Goal: Task Accomplishment & Management: Manage account settings

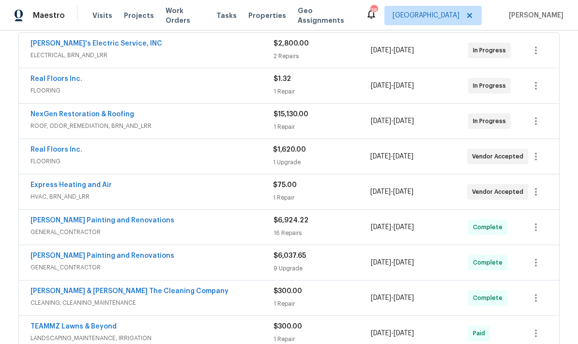
scroll to position [184, 0]
click at [237, 87] on span "FLOORING" at bounding box center [151, 90] width 243 height 10
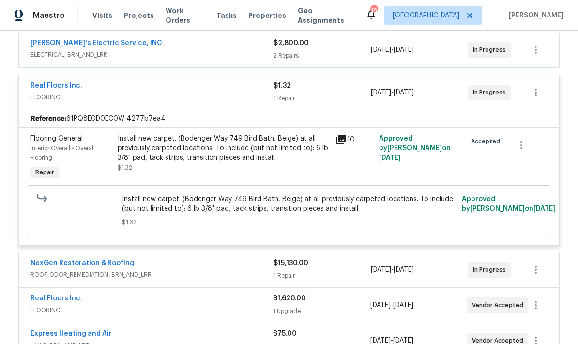
click at [285, 166] on div "Install new carpet. (Bodenger Way 749 Bird Bath, Beige) at all previously carpe…" at bounding box center [224, 153] width 212 height 39
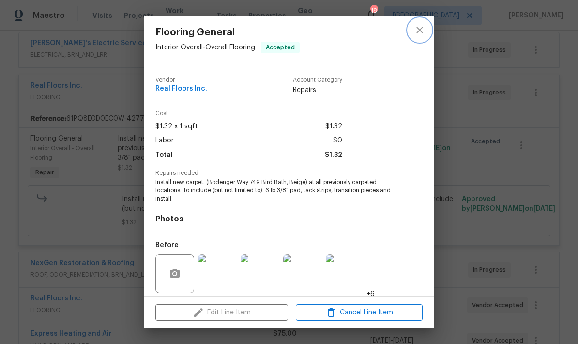
click at [421, 34] on icon "close" at bounding box center [420, 30] width 12 height 12
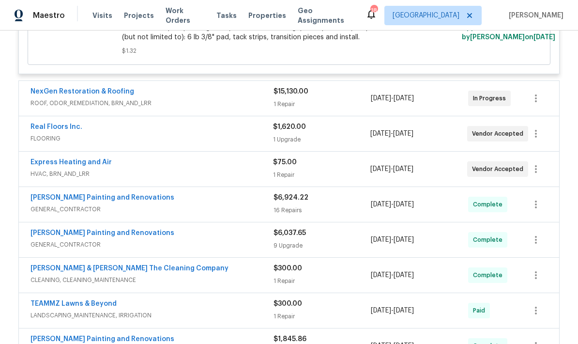
scroll to position [356, 0]
click at [298, 142] on div "1 Upgrade" at bounding box center [321, 139] width 97 height 10
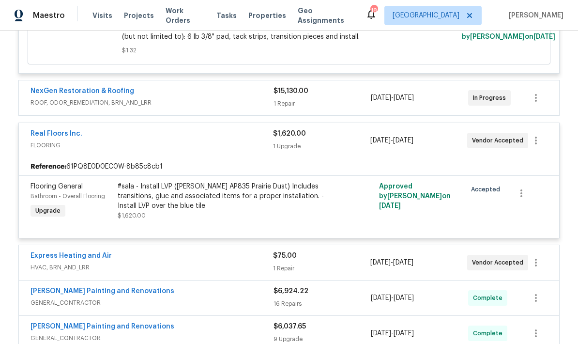
click at [259, 199] on div "#sala - Install LVP (Knighton AP835 Prairie Dust) Includes transitions, glue an…" at bounding box center [224, 195] width 212 height 29
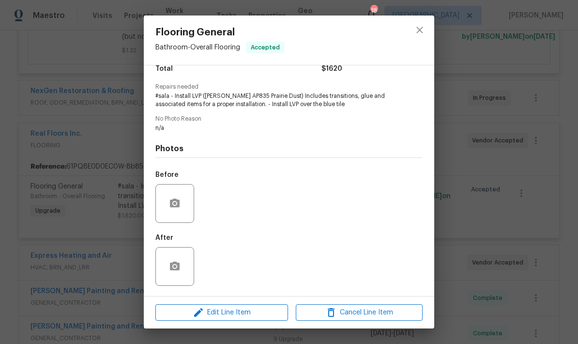
scroll to position [88, 0]
click at [417, 33] on icon "close" at bounding box center [419, 30] width 6 height 6
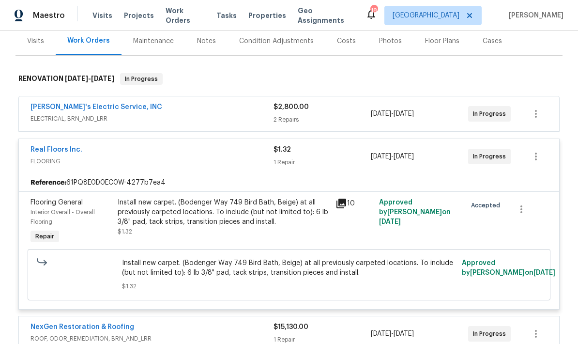
scroll to position [123, 0]
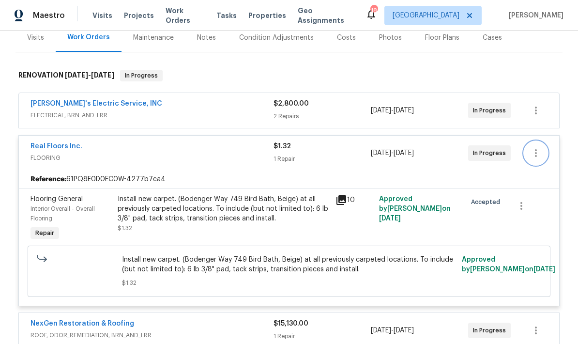
click at [535, 156] on icon "button" at bounding box center [536, 153] width 2 height 8
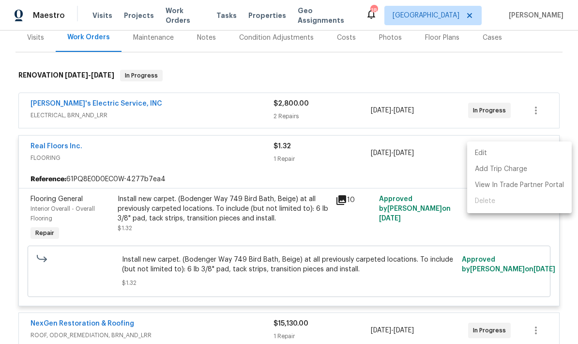
click at [434, 173] on div at bounding box center [289, 172] width 578 height 344
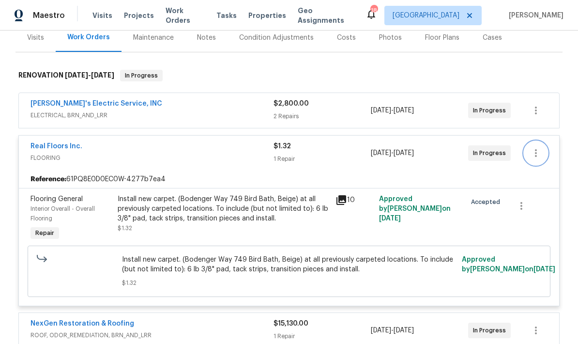
click at [537, 151] on icon "button" at bounding box center [536, 153] width 12 height 12
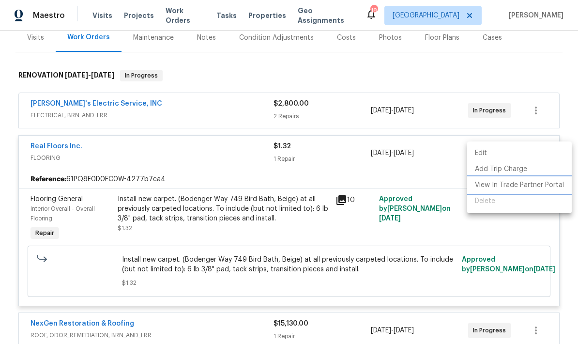
click at [503, 187] on li "View In Trade Partner Portal" at bounding box center [519, 185] width 105 height 16
click at [228, 75] on div at bounding box center [289, 172] width 578 height 344
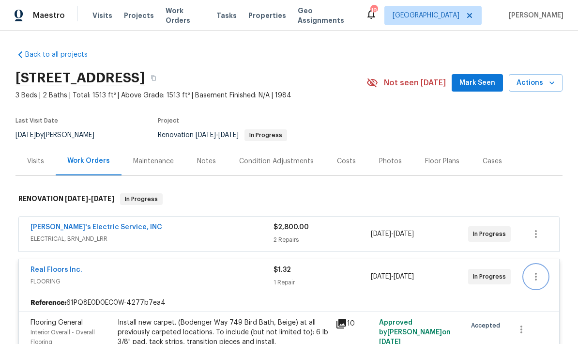
scroll to position [0, 0]
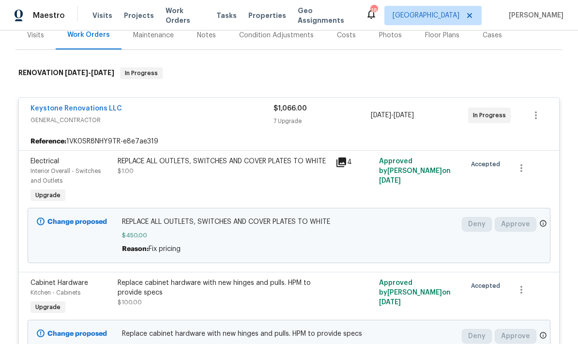
scroll to position [129, 0]
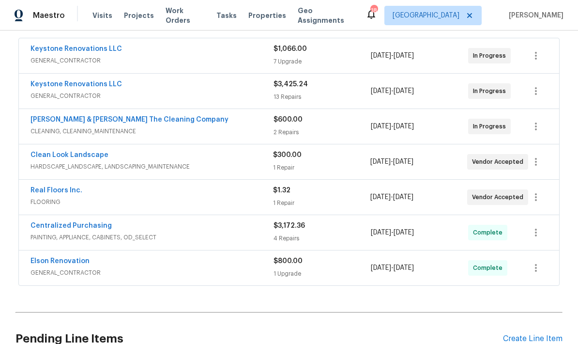
scroll to position [179, 0]
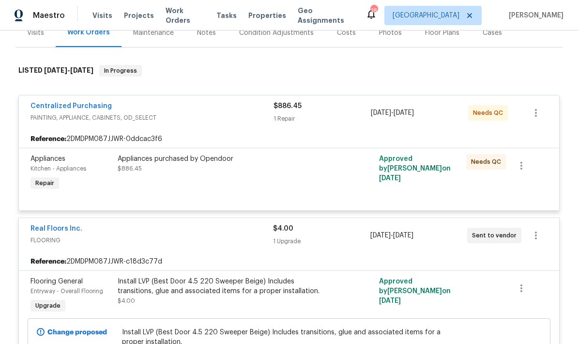
scroll to position [129, 0]
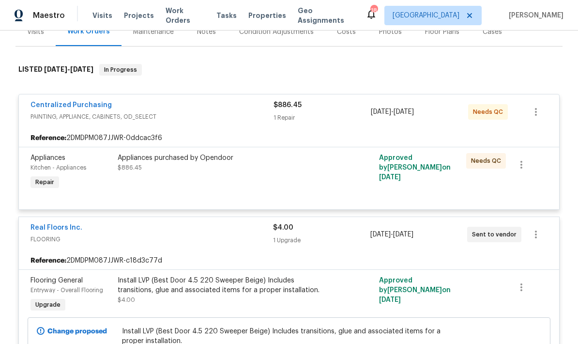
click at [288, 173] on div "Appliances purchased by Opendoor $886.45" at bounding box center [224, 172] width 218 height 45
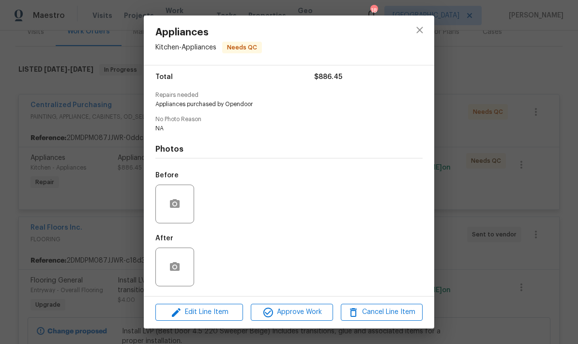
scroll to position [80, 0]
click at [295, 315] on span "Approve Work" at bounding box center [292, 312] width 76 height 12
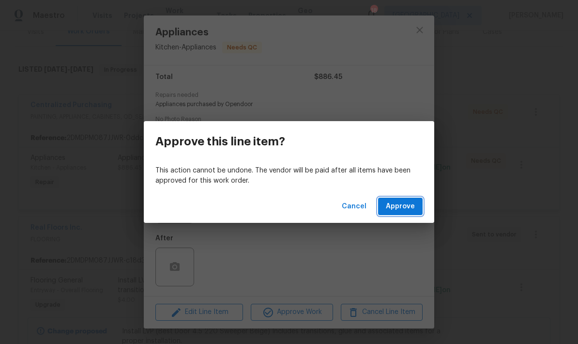
click at [405, 204] on span "Approve" at bounding box center [400, 206] width 29 height 12
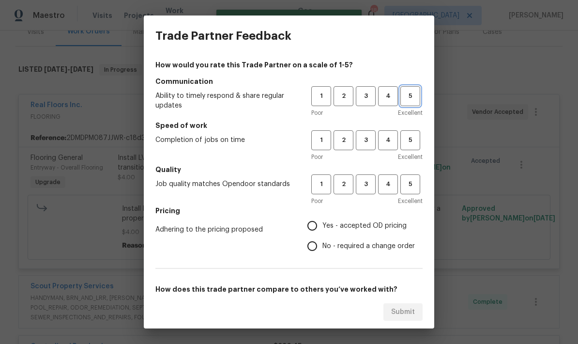
click at [413, 98] on span "5" at bounding box center [410, 96] width 18 height 11
click at [408, 193] on button "5" at bounding box center [410, 184] width 20 height 20
click at [410, 144] on span "5" at bounding box center [410, 140] width 18 height 11
click at [317, 229] on input "Yes - accepted OD pricing" at bounding box center [312, 225] width 20 height 20
radio input "true"
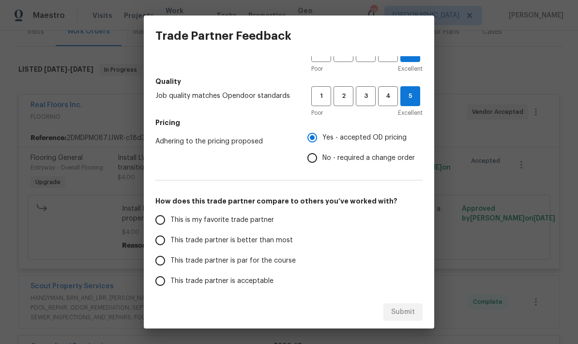
scroll to position [120, 0]
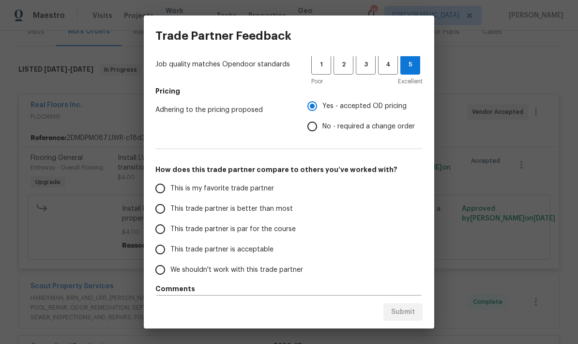
click at [161, 229] on input "This trade partner is par for the course" at bounding box center [160, 229] width 20 height 20
click at [399, 319] on button "Submit" at bounding box center [402, 312] width 39 height 18
radio input "true"
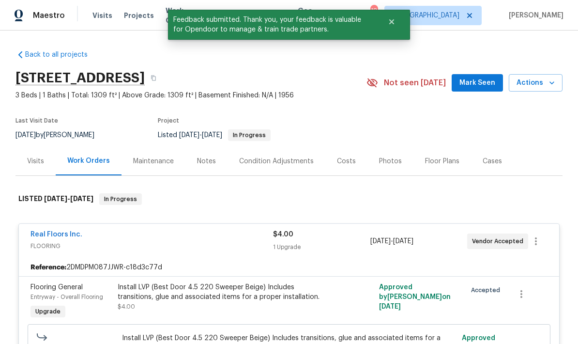
scroll to position [0, 0]
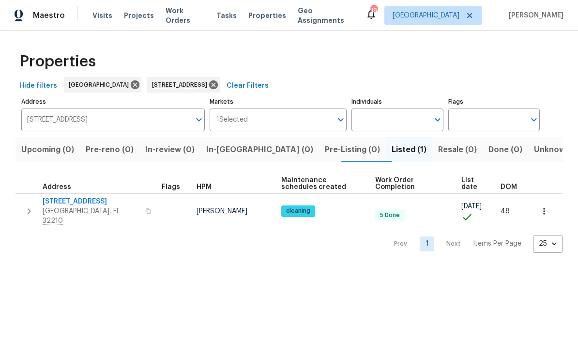
scroll to position [-18, 0]
click at [218, 85] on icon at bounding box center [213, 84] width 9 height 9
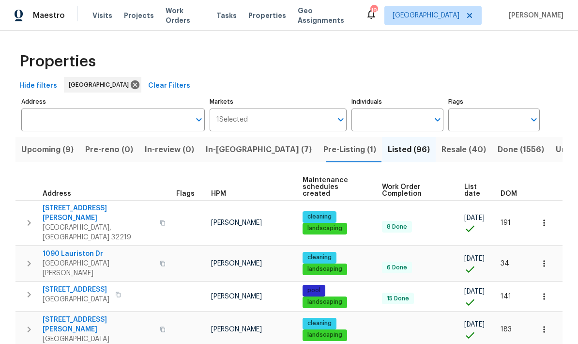
click at [233, 156] on span "In-reno (7)" at bounding box center [259, 150] width 106 height 14
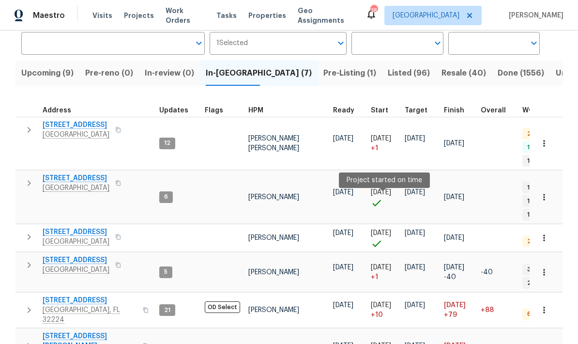
scroll to position [76, 0]
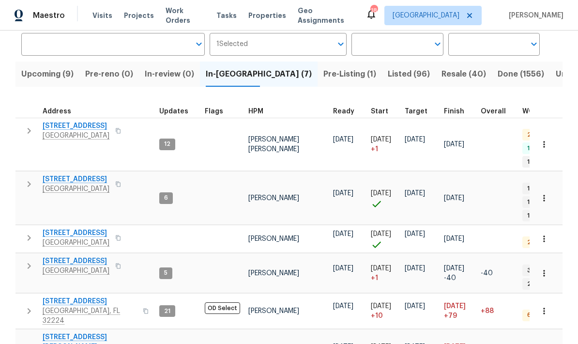
click at [195, 225] on td at bounding box center [177, 239] width 45 height 28
click at [27, 232] on icon "button" at bounding box center [29, 238] width 12 height 12
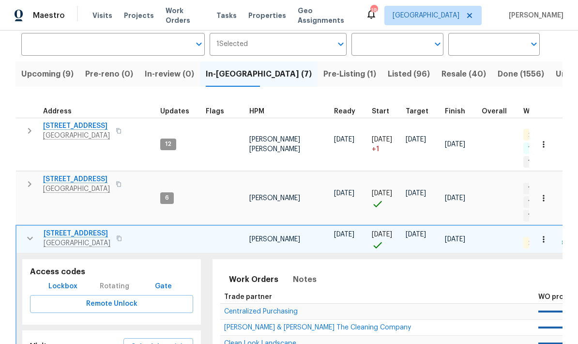
click at [77, 228] on span "[STREET_ADDRESS]" at bounding box center [77, 233] width 67 height 10
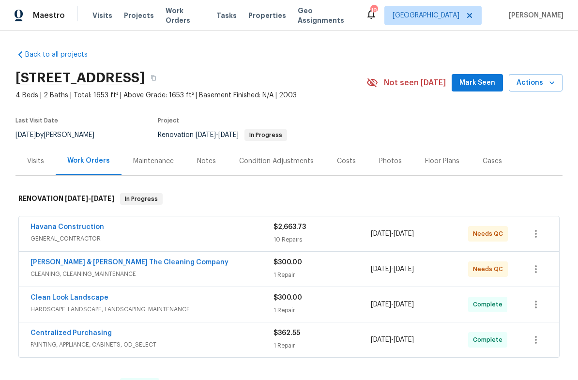
click at [296, 233] on div "$2,663.73 10 Repairs" at bounding box center [321, 233] width 97 height 23
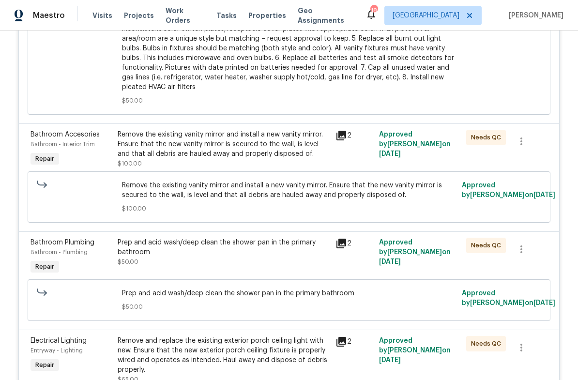
scroll to position [454, 0]
click at [296, 145] on div "Remove the existing vanity mirror and install a new vanity mirror. Ensure that …" at bounding box center [224, 143] width 212 height 29
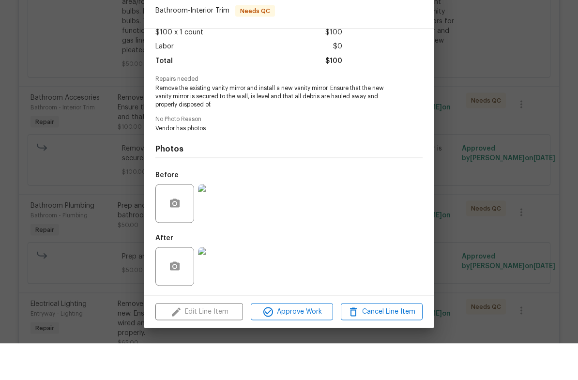
scroll to position [24, 0]
click at [304, 342] on span "Approve Work" at bounding box center [292, 348] width 76 height 12
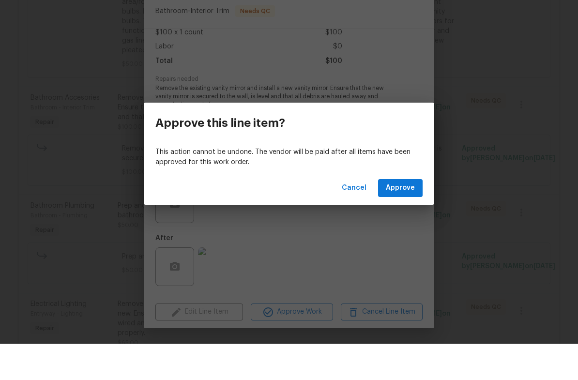
click at [406, 218] on span "Approve" at bounding box center [400, 224] width 29 height 12
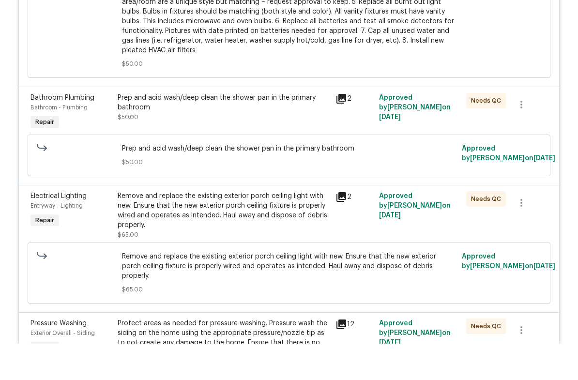
click at [288, 129] on div "Prep and acid wash/deep clean the shower pan in the primary bathroom" at bounding box center [224, 138] width 212 height 19
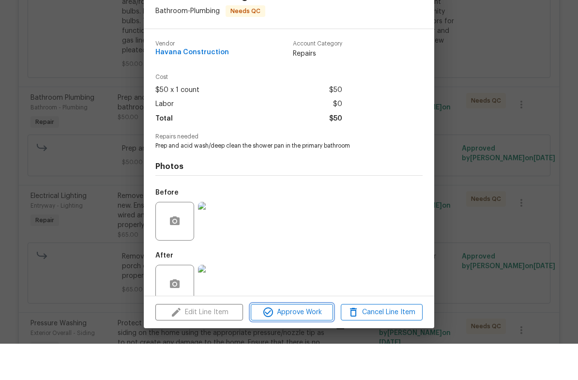
click at [312, 343] on span "Approve Work" at bounding box center [292, 349] width 76 height 12
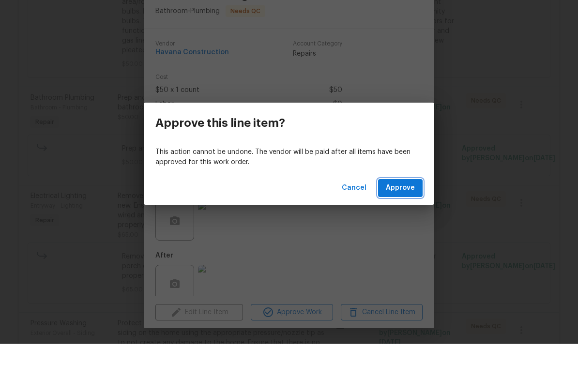
click at [404, 218] on span "Approve" at bounding box center [400, 224] width 29 height 12
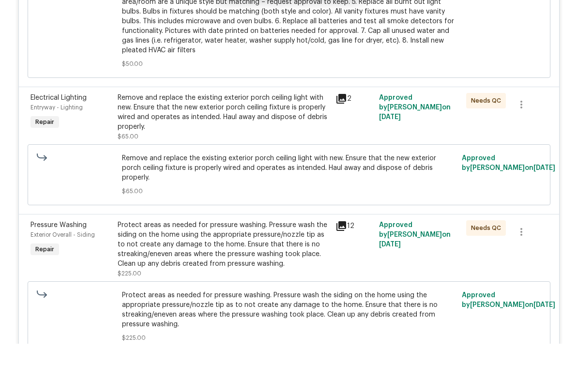
click at [311, 129] on div "Remove and replace the existing exterior porch ceiling light with new. Ensure t…" at bounding box center [224, 148] width 212 height 39
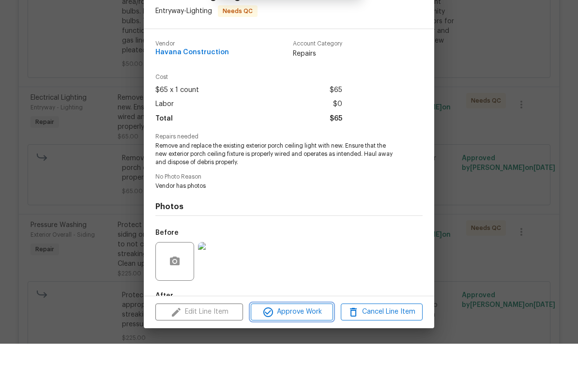
click at [310, 342] on span "Approve Work" at bounding box center [292, 348] width 76 height 12
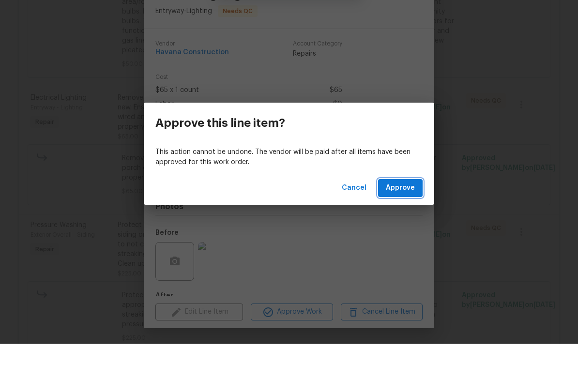
click at [406, 218] on span "Approve" at bounding box center [400, 224] width 29 height 12
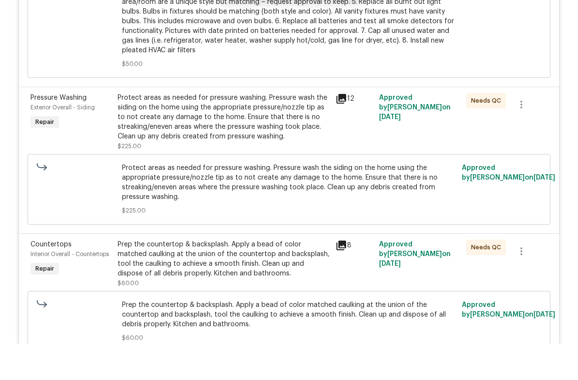
click at [301, 129] on div "Protect areas as needed for pressure washing. Pressure wash the siding on the h…" at bounding box center [224, 153] width 212 height 48
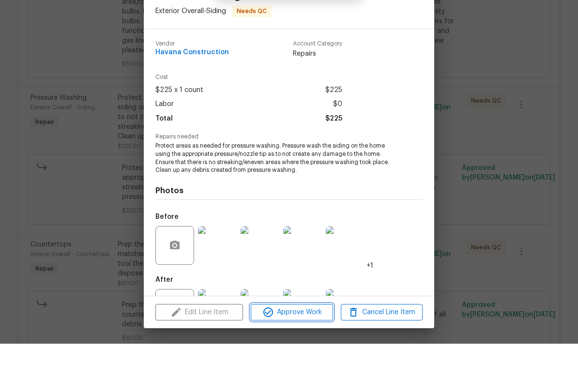
click at [308, 340] on button "Approve Work" at bounding box center [292, 348] width 82 height 17
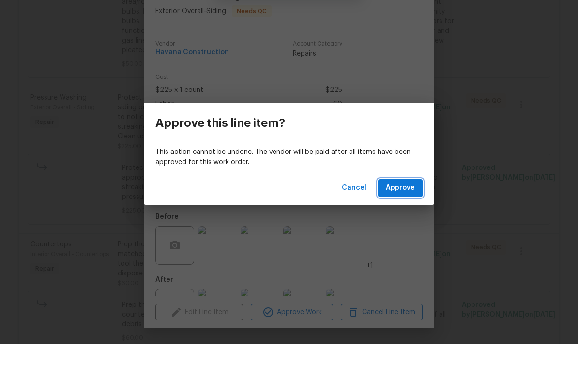
click at [407, 218] on span "Approve" at bounding box center [400, 224] width 29 height 12
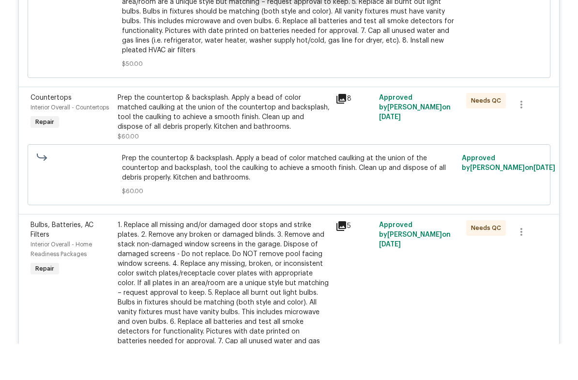
click at [295, 129] on div "Prep the countertop & backsplash. Apply a bead of color matched caulking at the…" at bounding box center [224, 148] width 212 height 39
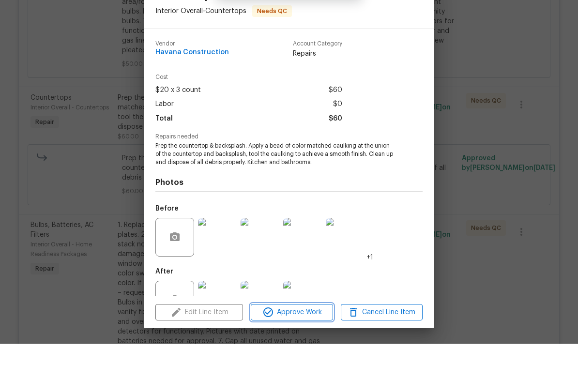
click at [316, 343] on span "Approve Work" at bounding box center [292, 349] width 76 height 12
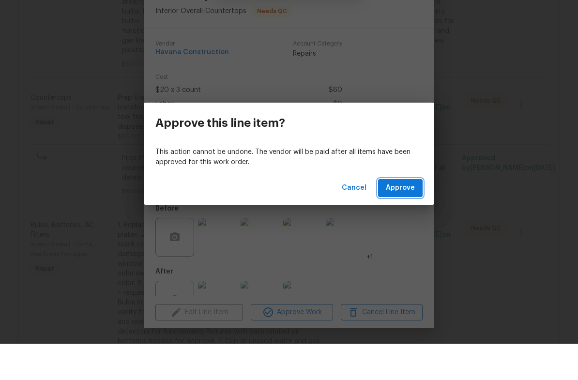
click at [399, 218] on span "Approve" at bounding box center [400, 224] width 29 height 12
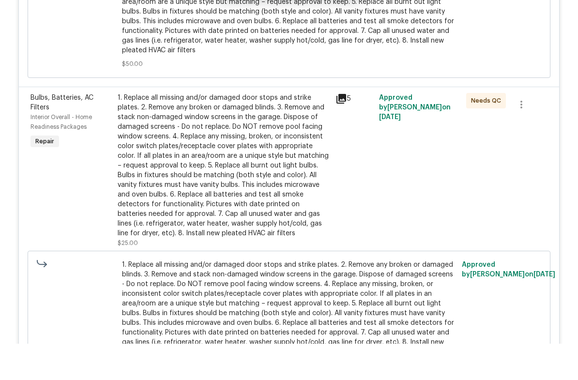
click at [288, 129] on div "1. Replace all missing and/or damaged door stops and strike plates. 2. Remove a…" at bounding box center [224, 201] width 212 height 145
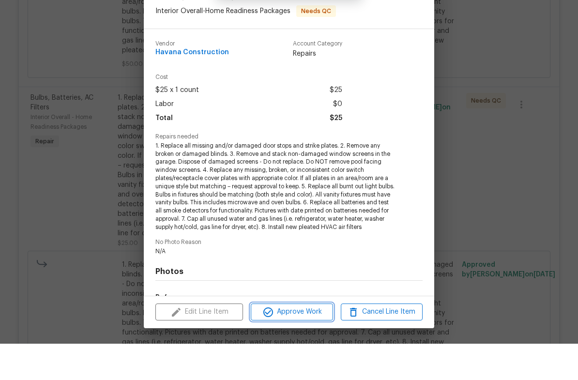
click at [315, 342] on span "Approve Work" at bounding box center [292, 348] width 76 height 12
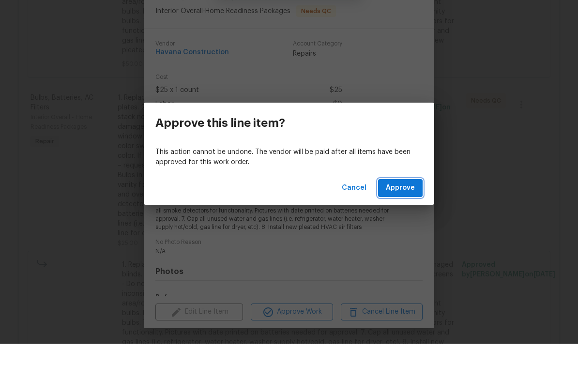
click at [409, 218] on span "Approve" at bounding box center [400, 224] width 29 height 12
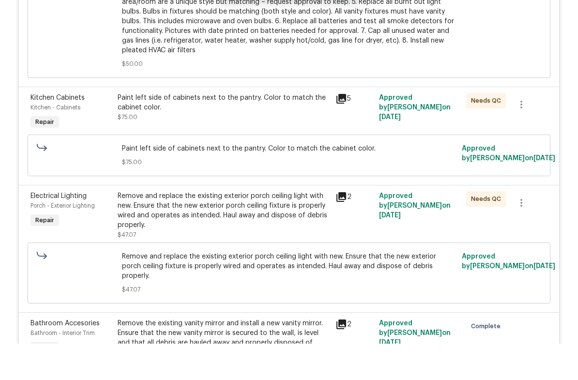
click at [304, 129] on div "Paint left side of cabinets next to the pantry. Color to match the cabinet colo…" at bounding box center [224, 143] width 212 height 29
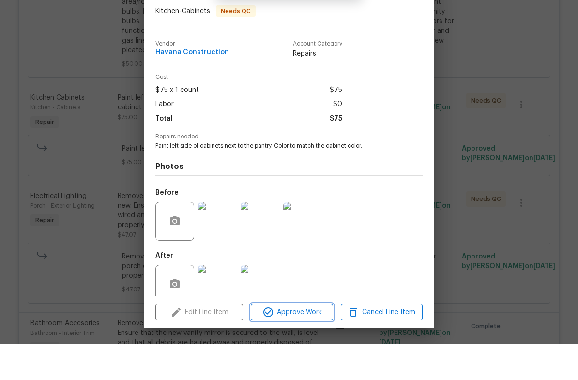
click at [301, 343] on span "Approve Work" at bounding box center [292, 349] width 76 height 12
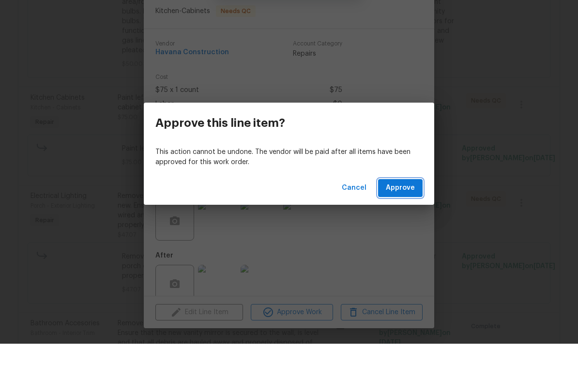
click at [400, 218] on span "Approve" at bounding box center [400, 224] width 29 height 12
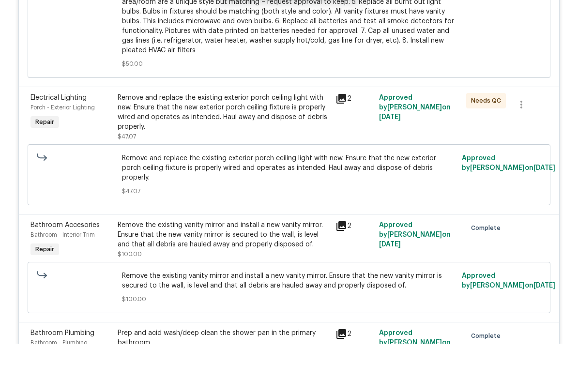
click at [300, 129] on div "Remove and replace the existing exterior porch ceiling light with new. Ensure t…" at bounding box center [224, 148] width 212 height 39
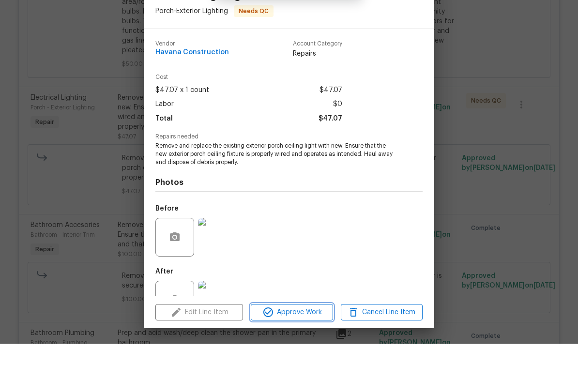
click at [319, 343] on span "Approve Work" at bounding box center [292, 349] width 76 height 12
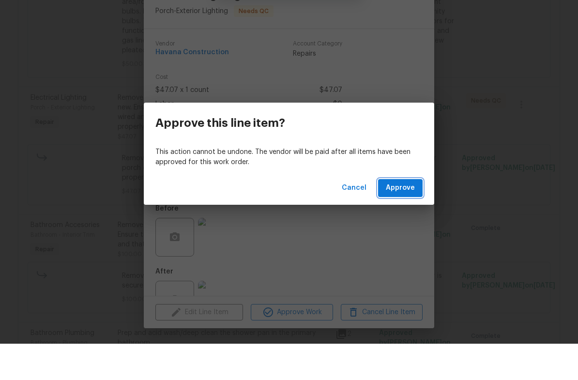
click at [403, 218] on span "Approve" at bounding box center [400, 224] width 29 height 12
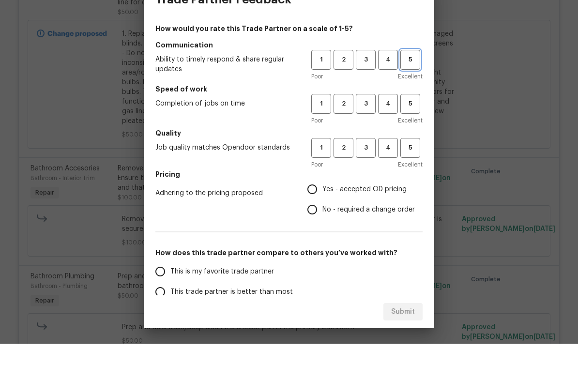
click at [411, 91] on span "5" at bounding box center [410, 96] width 18 height 11
click at [411, 135] on span "5" at bounding box center [410, 140] width 18 height 11
click at [408, 179] on span "5" at bounding box center [410, 184] width 18 height 11
click at [317, 215] on input "Yes - accepted OD pricing" at bounding box center [312, 225] width 20 height 20
radio input "true"
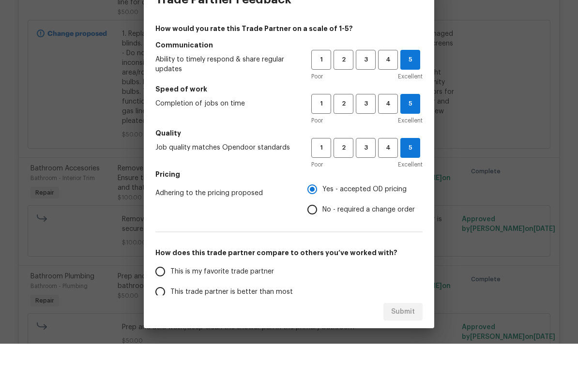
click at [161, 318] on input "This trade partner is better than most" at bounding box center [160, 328] width 20 height 20
click at [398, 339] on button "Submit" at bounding box center [402, 348] width 39 height 18
radio input "true"
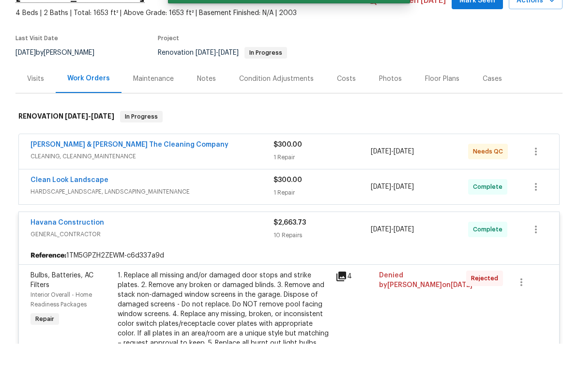
scroll to position [43, 0]
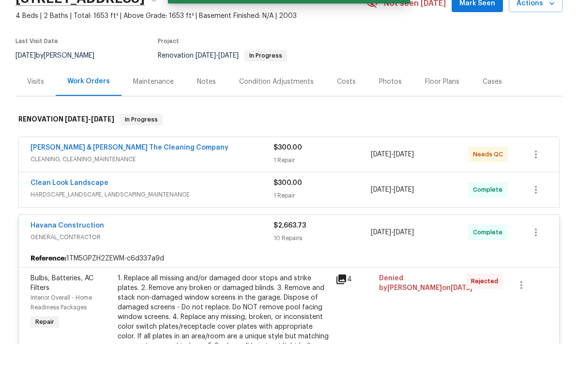
click at [59, 181] on link "[PERSON_NAME] & [PERSON_NAME] The Cleaning Company" at bounding box center [129, 184] width 198 height 7
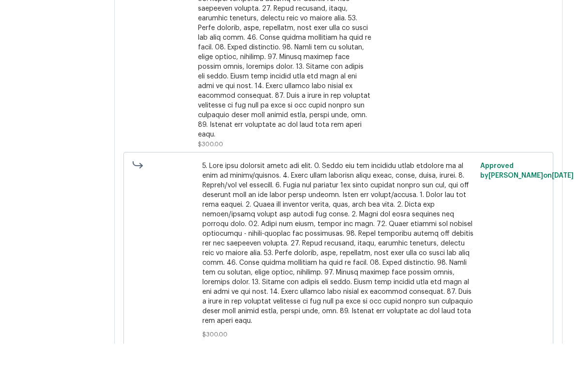
scroll to position [280, 0]
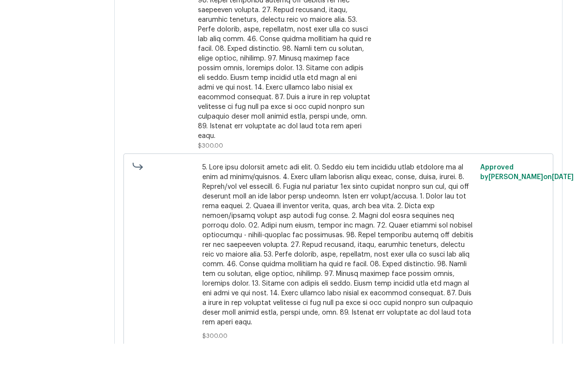
click at [364, 114] on div at bounding box center [284, 46] width 173 height 261
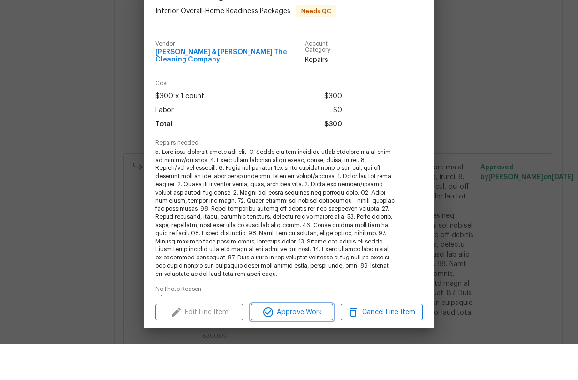
click at [298, 343] on span "Approve Work" at bounding box center [292, 349] width 76 height 12
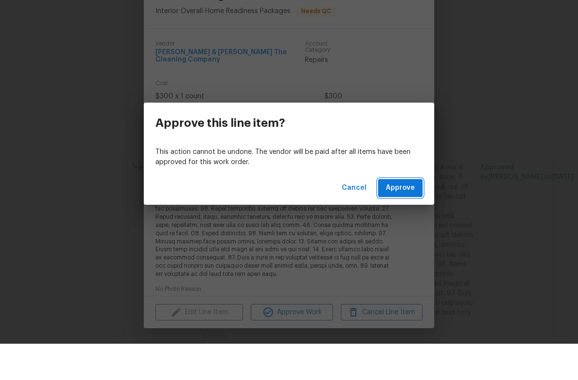
click at [401, 218] on span "Approve" at bounding box center [400, 224] width 29 height 12
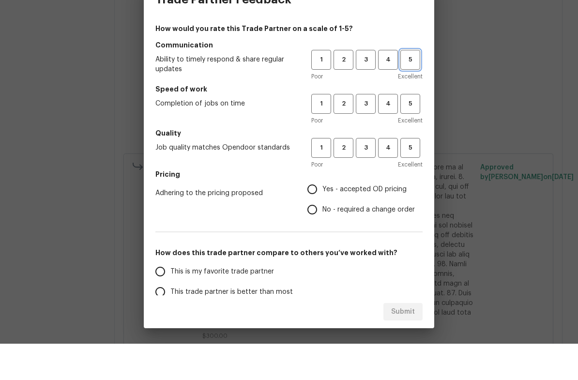
click at [411, 91] on span "5" at bounding box center [410, 96] width 18 height 11
click at [413, 135] on span "5" at bounding box center [410, 140] width 18 height 11
click at [411, 174] on button "5" at bounding box center [410, 184] width 20 height 20
click at [314, 215] on input "Yes - accepted OD pricing" at bounding box center [312, 225] width 20 height 20
radio input "true"
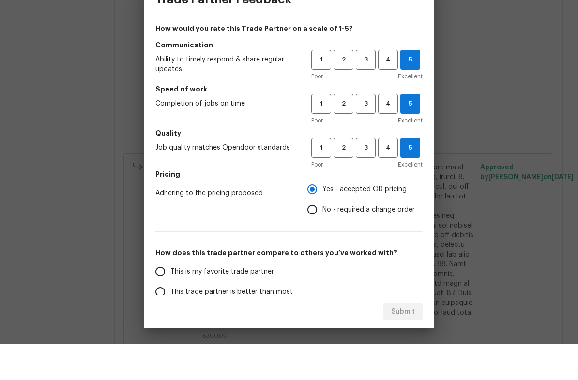
click at [166, 318] on input "This trade partner is better than most" at bounding box center [160, 328] width 20 height 20
click at [406, 342] on span "Submit" at bounding box center [403, 348] width 24 height 12
radio input "true"
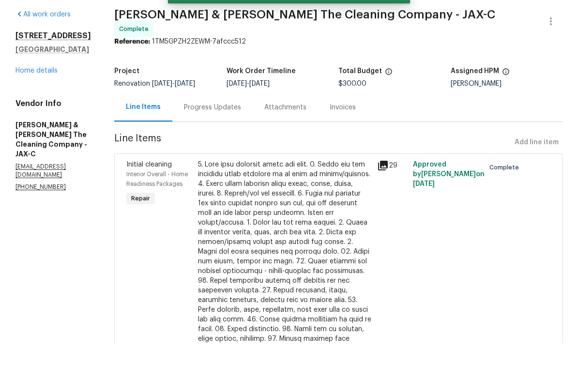
scroll to position [0, 0]
click at [36, 104] on link "Home details" at bounding box center [36, 107] width 42 height 7
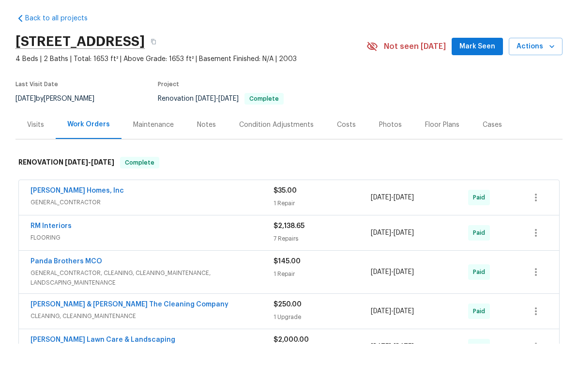
click at [383, 156] on div "Photos" at bounding box center [390, 161] width 23 height 10
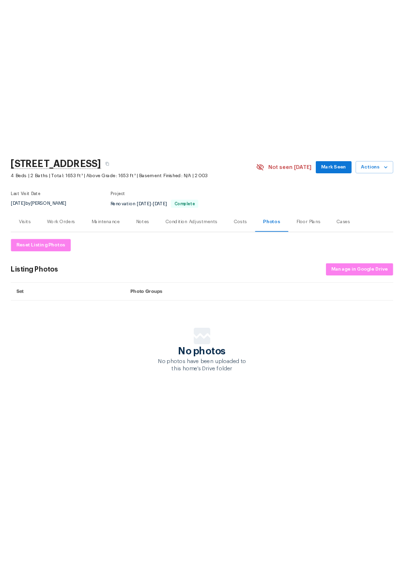
scroll to position [30, 0]
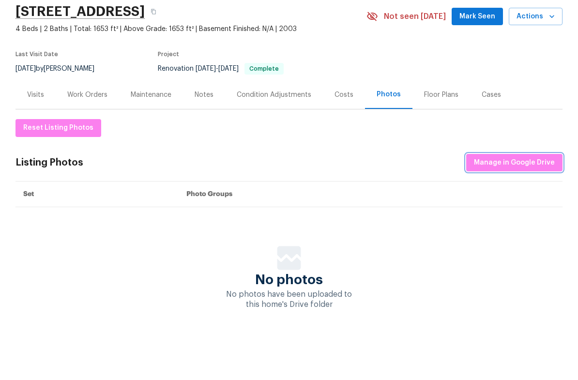
click at [517, 193] on span "Manage in Google Drive" at bounding box center [514, 199] width 81 height 12
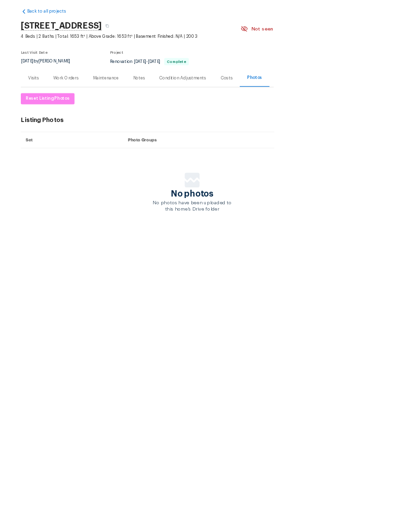
scroll to position [0, 0]
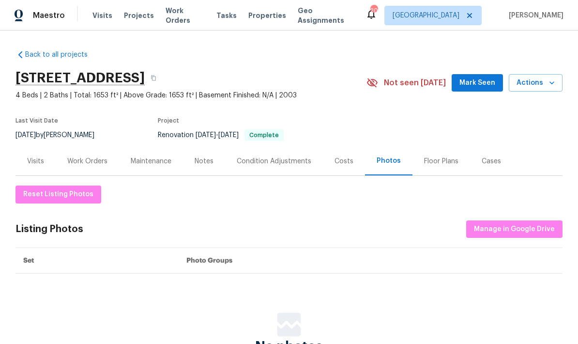
click at [403, 84] on span "Actions" at bounding box center [535, 83] width 38 height 12
click at [481, 83] on span "Mark Seen" at bounding box center [477, 83] width 36 height 12
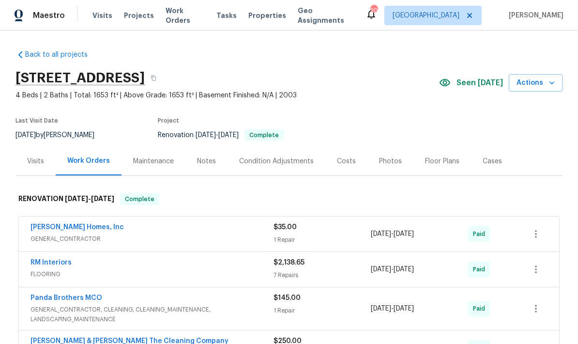
click at [384, 162] on div "Photos" at bounding box center [390, 161] width 23 height 10
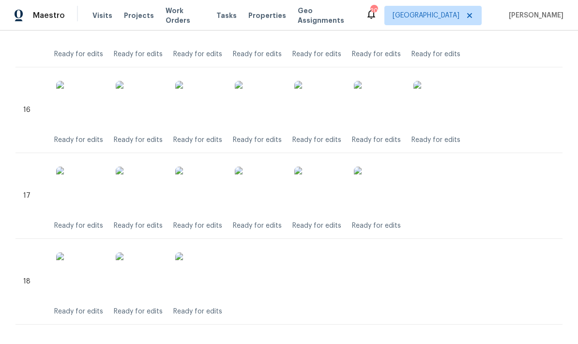
scroll to position [1684, 0]
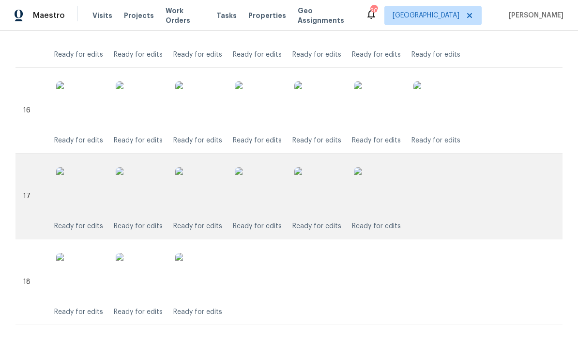
click at [383, 196] on img at bounding box center [378, 191] width 48 height 48
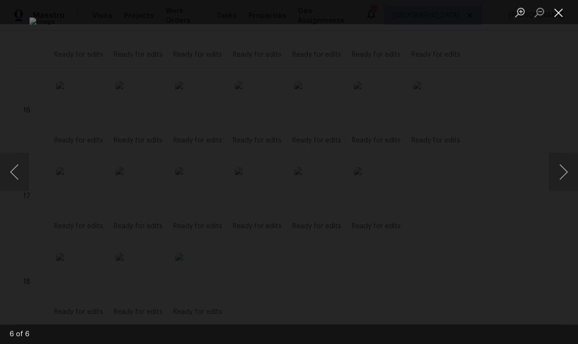
click at [561, 12] on button "Close lightbox" at bounding box center [558, 12] width 19 height 17
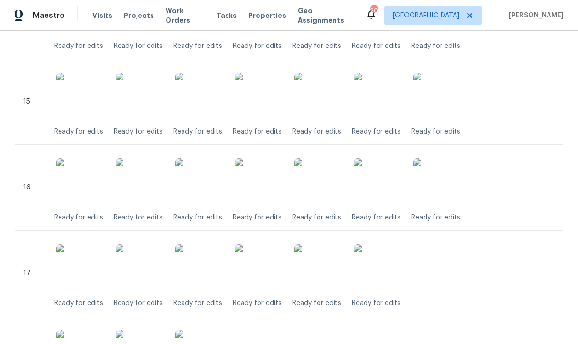
scroll to position [1602, 0]
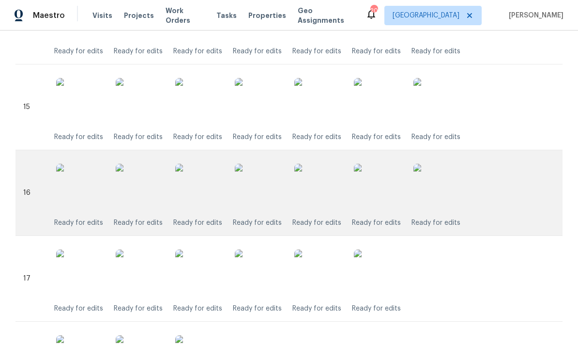
click at [388, 183] on img at bounding box center [378, 188] width 48 height 48
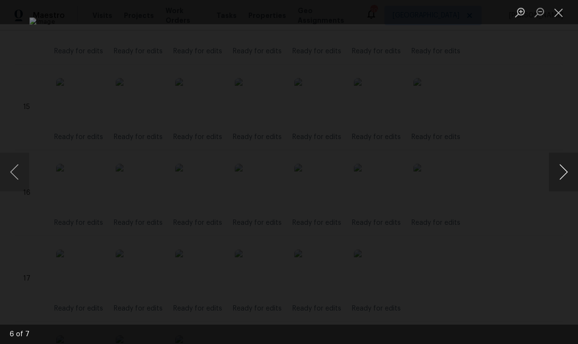
click at [560, 172] on button "Next image" at bounding box center [563, 171] width 29 height 39
click at [26, 178] on button "Previous image" at bounding box center [14, 171] width 29 height 39
click at [27, 174] on button "Previous image" at bounding box center [14, 171] width 29 height 39
click at [563, 9] on button "Close lightbox" at bounding box center [558, 12] width 19 height 17
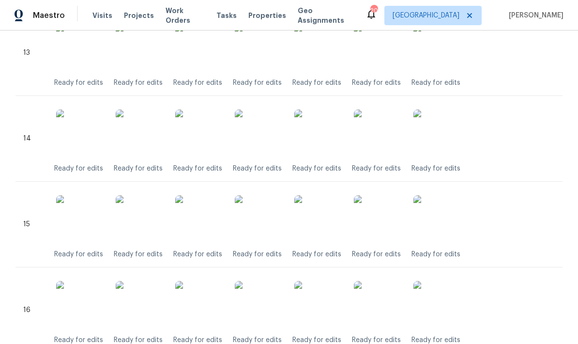
scroll to position [1484, 0]
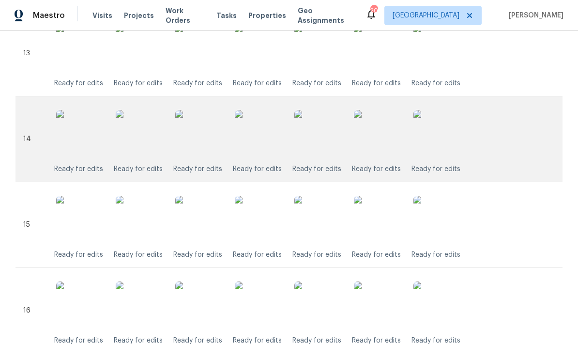
click at [389, 137] on img at bounding box center [378, 134] width 48 height 48
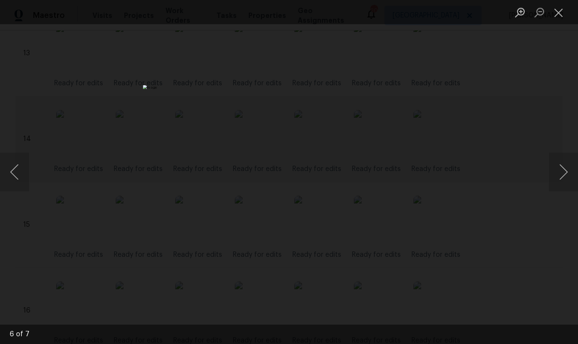
click at [557, 8] on button "Close lightbox" at bounding box center [558, 12] width 19 height 17
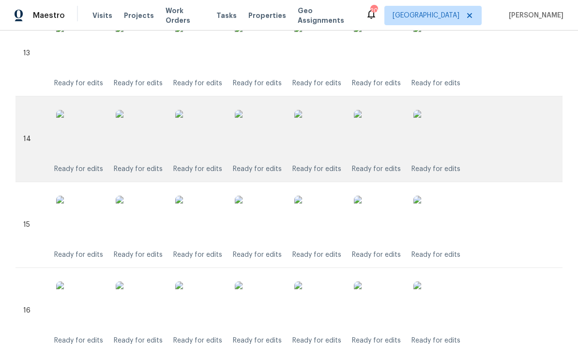
click at [444, 129] on img at bounding box center [437, 134] width 48 height 48
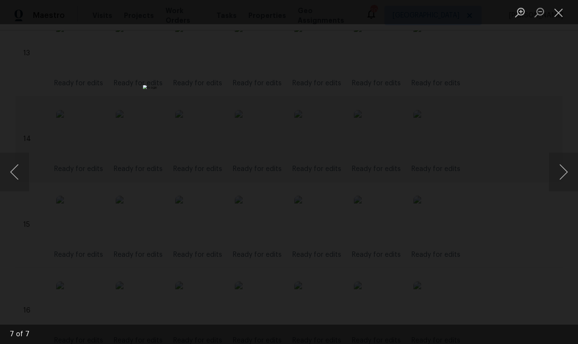
click at [561, 11] on button "Close lightbox" at bounding box center [558, 12] width 19 height 17
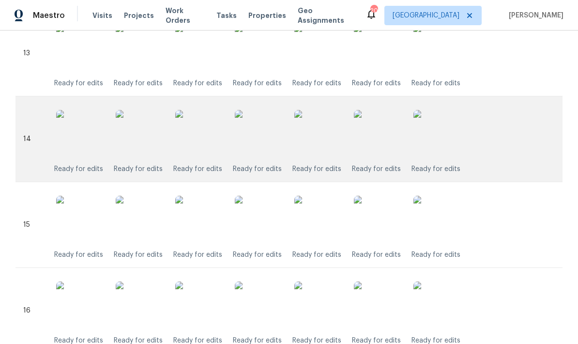
click at [331, 140] on img at bounding box center [318, 134] width 48 height 48
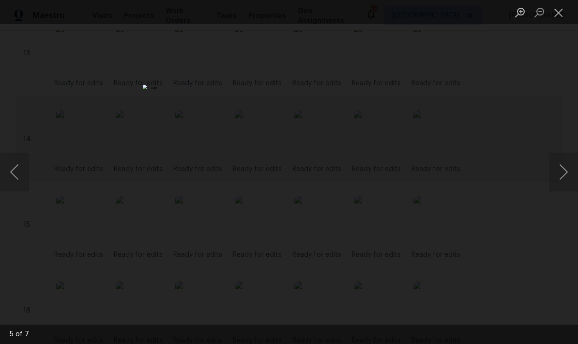
click at [552, 17] on button "Close lightbox" at bounding box center [558, 12] width 19 height 17
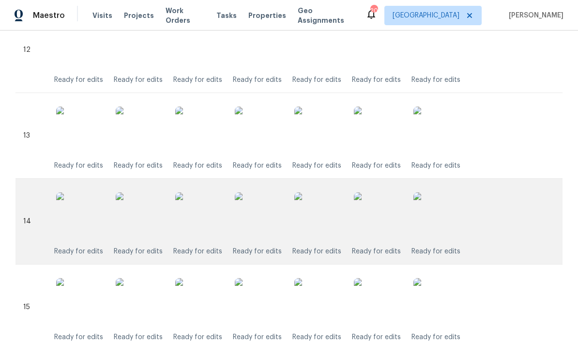
scroll to position [1401, 0]
click at [389, 136] on img at bounding box center [378, 131] width 48 height 48
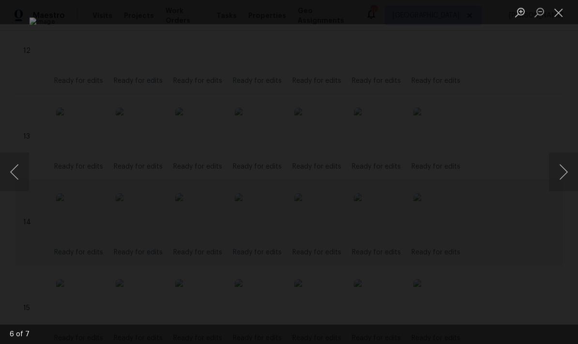
click at [557, 18] on button "Close lightbox" at bounding box center [558, 12] width 19 height 17
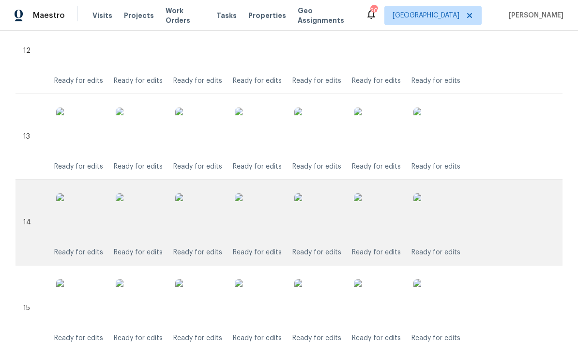
click at [390, 130] on img at bounding box center [378, 131] width 48 height 48
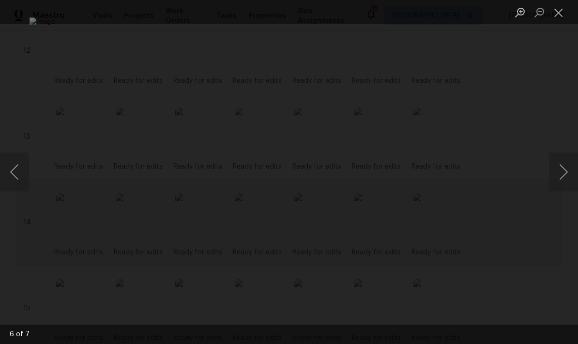
click at [561, 9] on button "Close lightbox" at bounding box center [558, 12] width 19 height 17
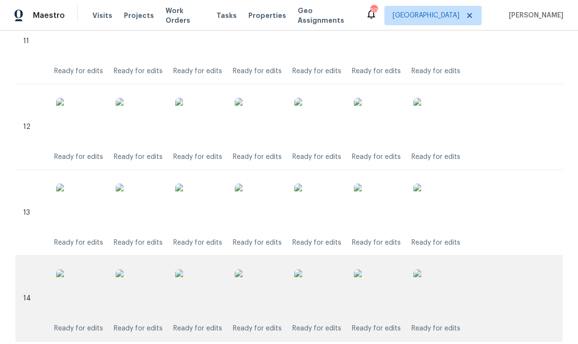
scroll to position [1289, 0]
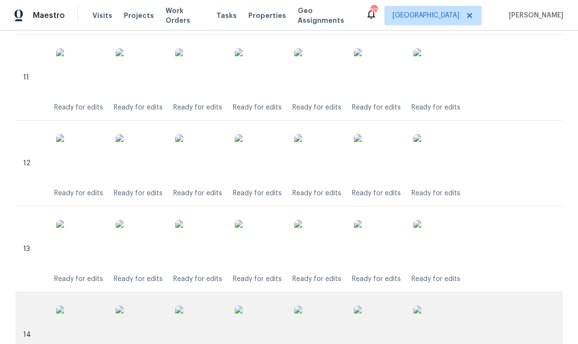
click at [385, 158] on img at bounding box center [378, 158] width 48 height 48
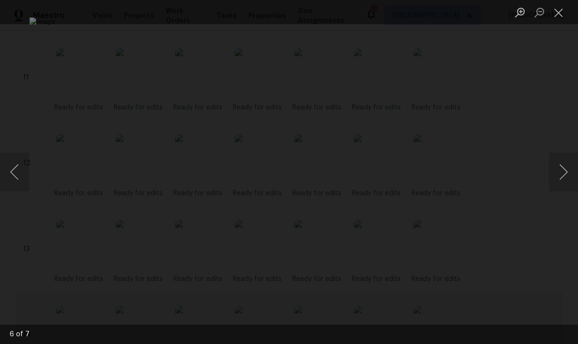
click at [565, 13] on button "Close lightbox" at bounding box center [558, 12] width 19 height 17
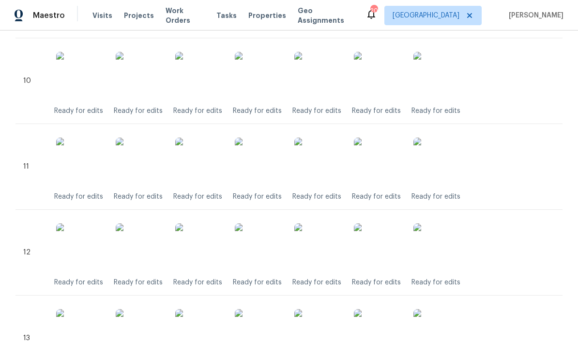
scroll to position [1196, 0]
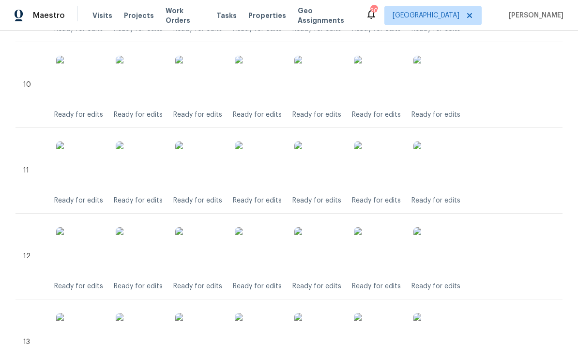
click at [388, 157] on img at bounding box center [378, 165] width 48 height 48
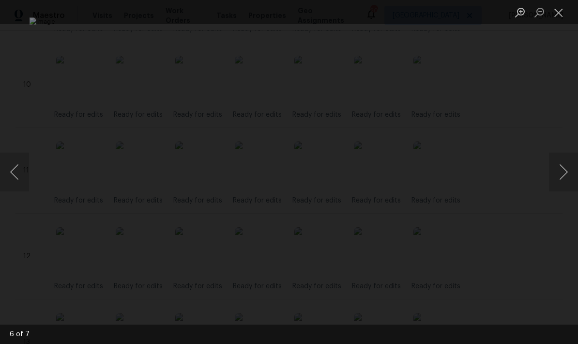
click at [560, 14] on button "Close lightbox" at bounding box center [558, 12] width 19 height 17
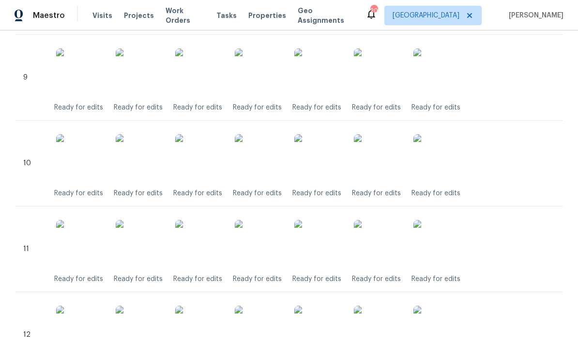
scroll to position [1115, 0]
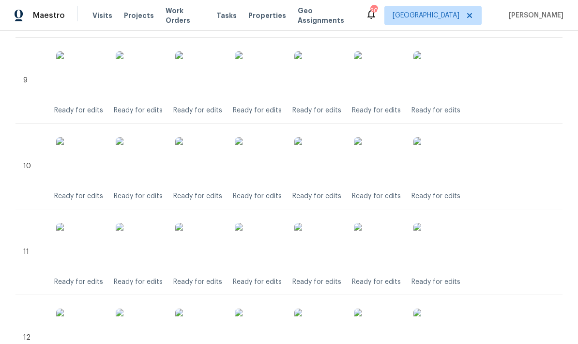
click at [390, 157] on img at bounding box center [378, 161] width 48 height 48
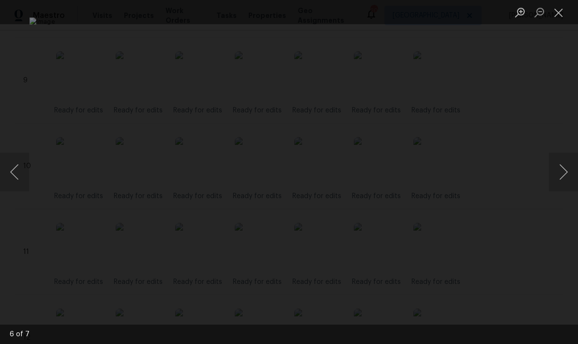
click at [559, 12] on button "Close lightbox" at bounding box center [558, 12] width 19 height 17
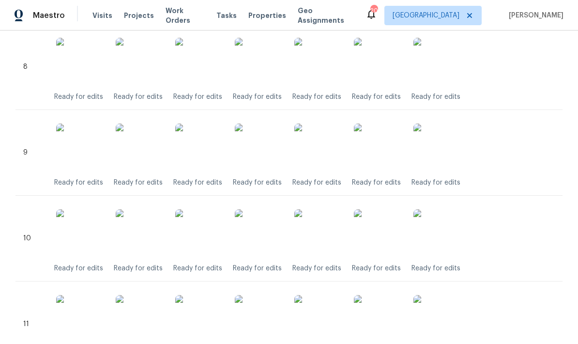
scroll to position [1032, 0]
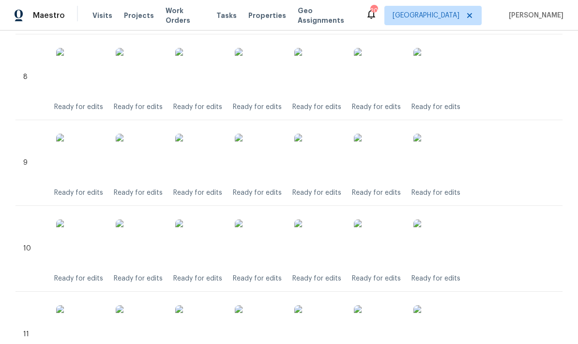
click at [385, 154] on img at bounding box center [378, 158] width 48 height 48
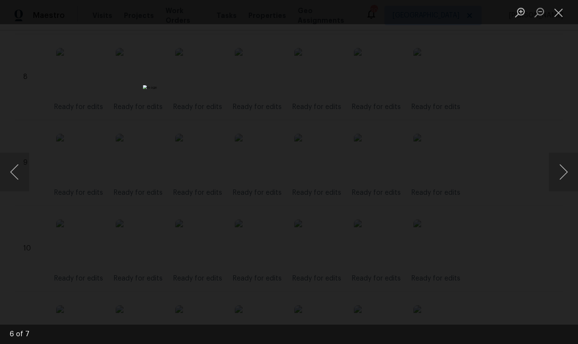
click at [560, 14] on button "Close lightbox" at bounding box center [558, 12] width 19 height 17
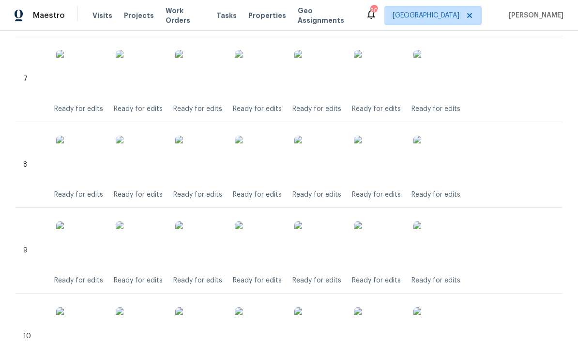
scroll to position [936, 0]
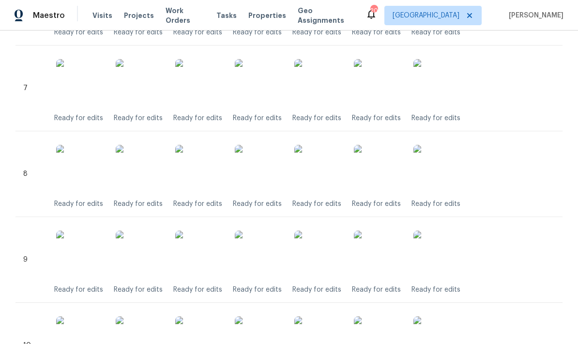
click at [385, 170] on img at bounding box center [378, 169] width 48 height 48
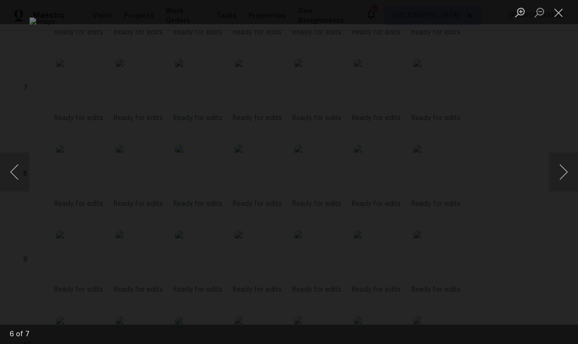
click at [564, 6] on button "Close lightbox" at bounding box center [558, 12] width 19 height 17
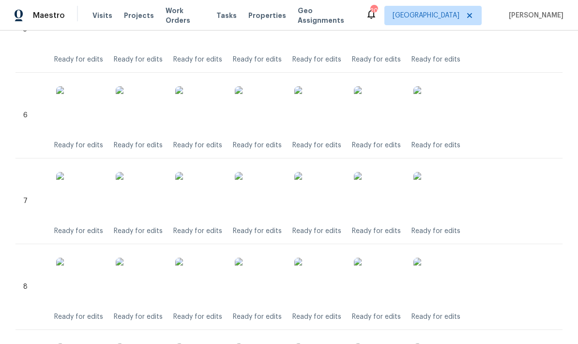
scroll to position [818, 0]
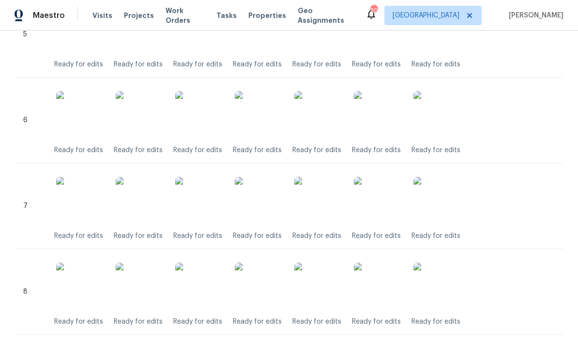
click at [389, 120] on img at bounding box center [378, 115] width 48 height 48
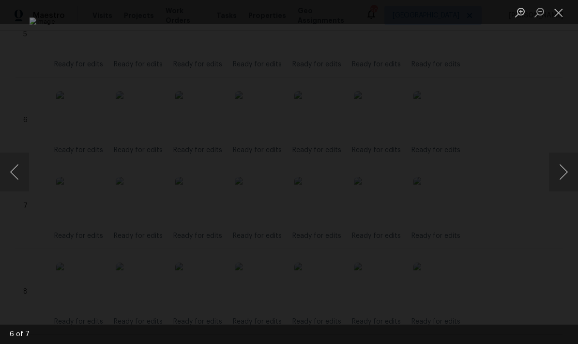
click at [564, 7] on button "Close lightbox" at bounding box center [558, 12] width 19 height 17
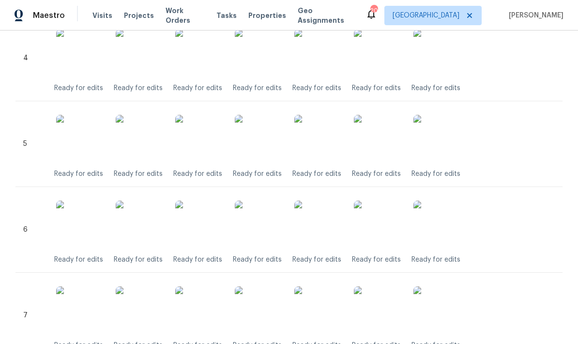
scroll to position [707, 0]
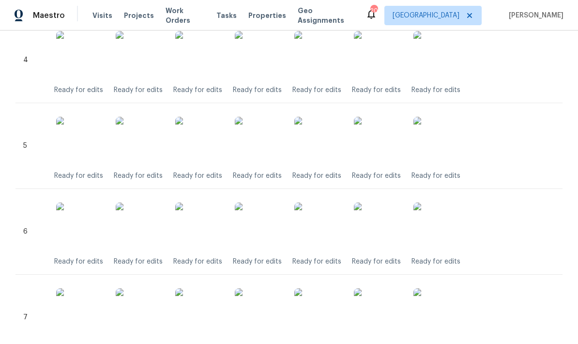
click at [387, 143] on img at bounding box center [378, 141] width 48 height 48
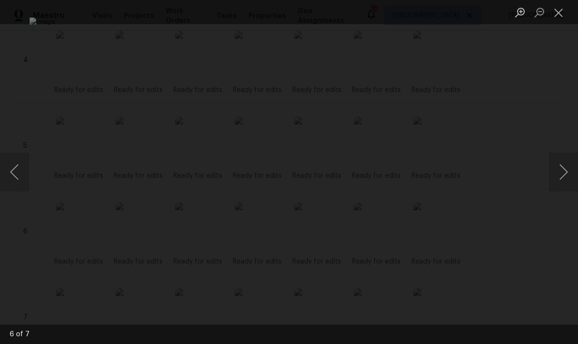
click at [559, 12] on button "Close lightbox" at bounding box center [558, 12] width 19 height 17
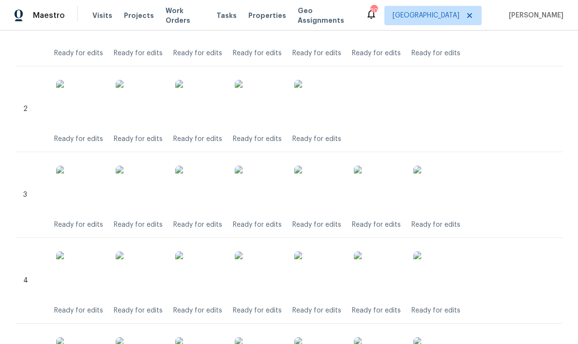
scroll to position [457, 0]
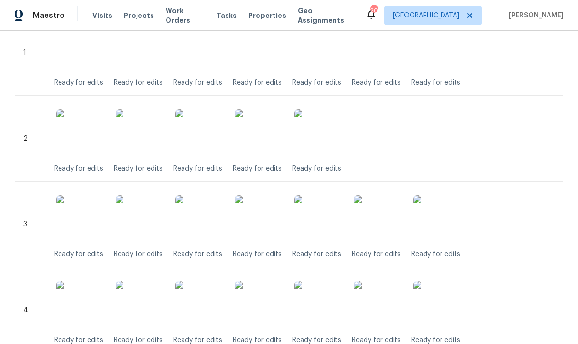
click at [393, 217] on img at bounding box center [378, 219] width 48 height 48
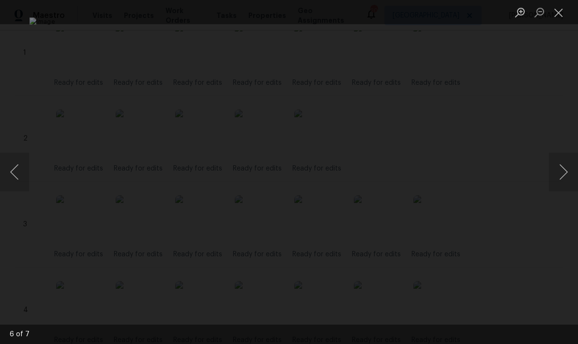
click at [564, 9] on button "Close lightbox" at bounding box center [558, 12] width 19 height 17
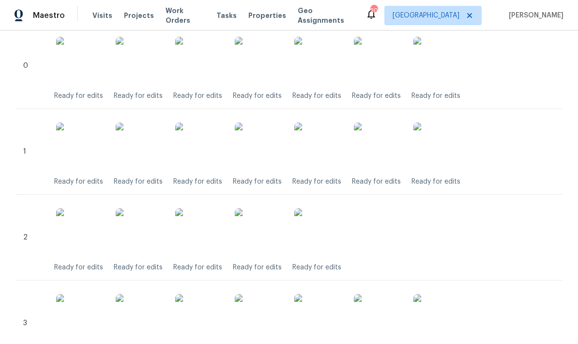
scroll to position [328, 0]
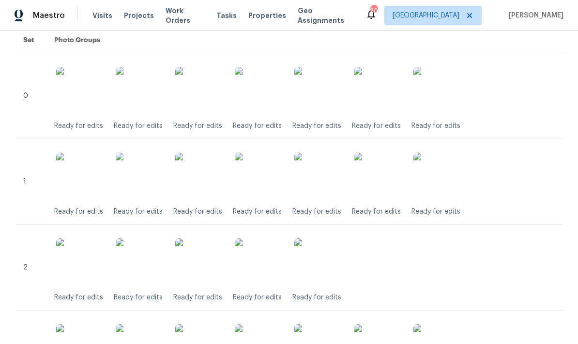
click at [334, 183] on img at bounding box center [318, 176] width 48 height 48
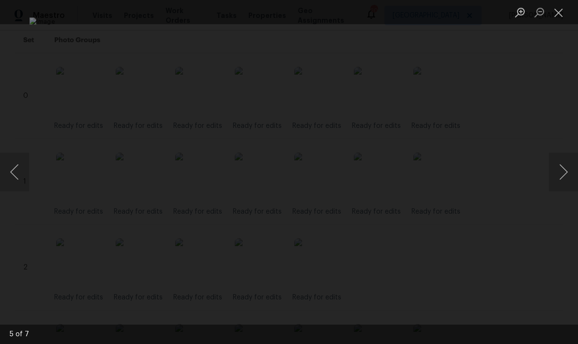
click at [31, 157] on div "Lightbox" at bounding box center [289, 172] width 578 height 344
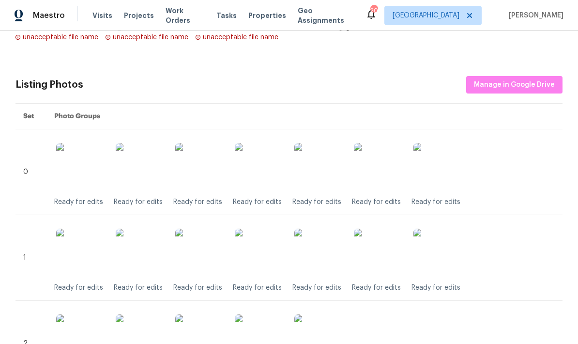
scroll to position [242, 0]
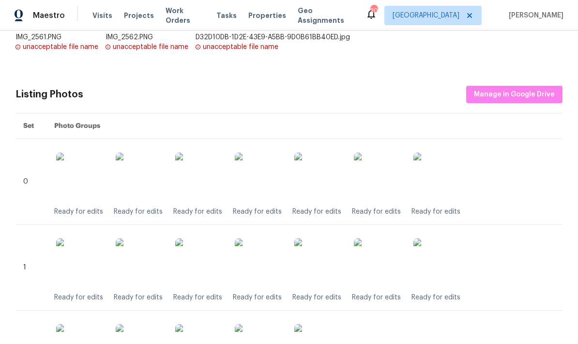
click at [259, 267] on img at bounding box center [259, 262] width 48 height 48
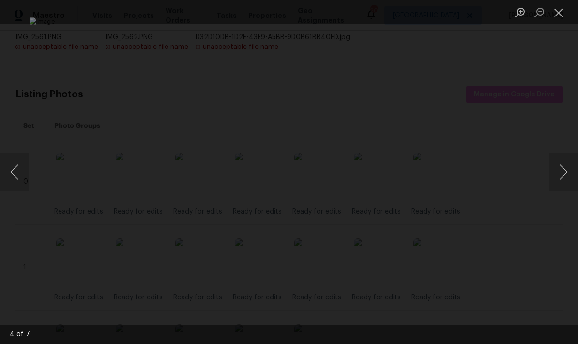
click at [564, 11] on button "Close lightbox" at bounding box center [558, 12] width 19 height 17
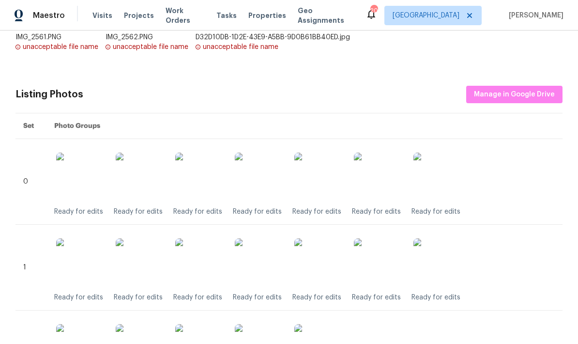
click at [263, 181] on img at bounding box center [259, 176] width 48 height 48
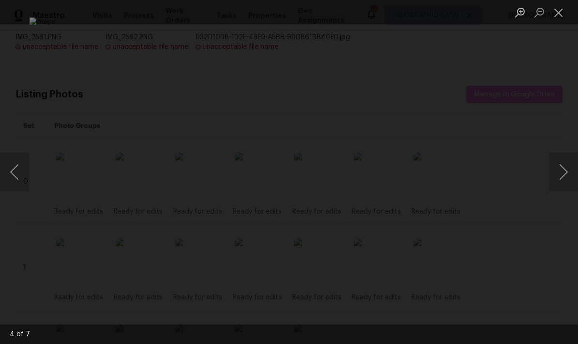
click at [565, 16] on button "Close lightbox" at bounding box center [558, 12] width 19 height 17
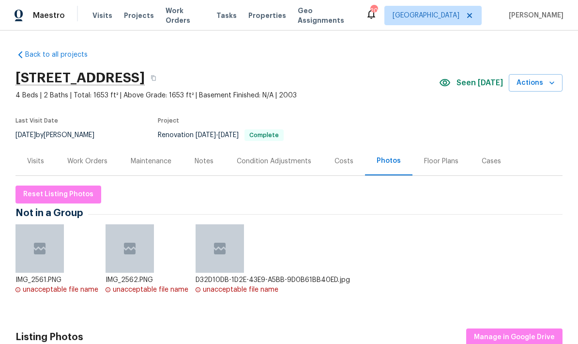
scroll to position [0, 0]
